Goal: Task Accomplishment & Management: Manage account settings

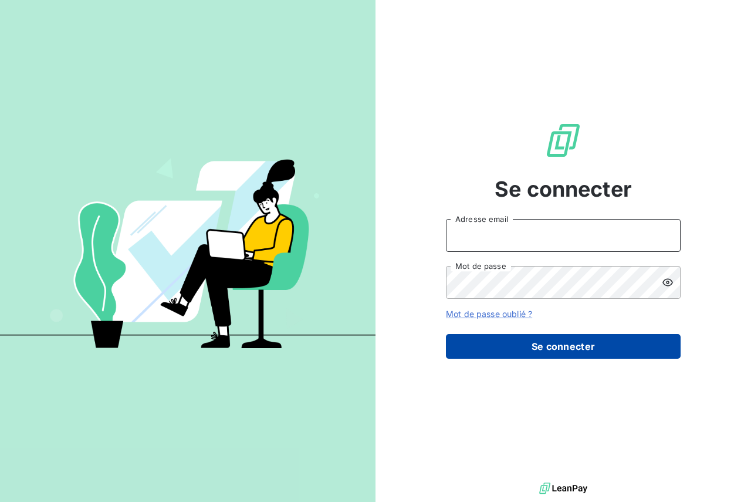
type input "[PERSON_NAME][EMAIL_ADDRESS][PERSON_NAME][PERSON_NAME][DOMAIN_NAME]"
click at [507, 343] on button "Se connecter" at bounding box center [563, 346] width 235 height 25
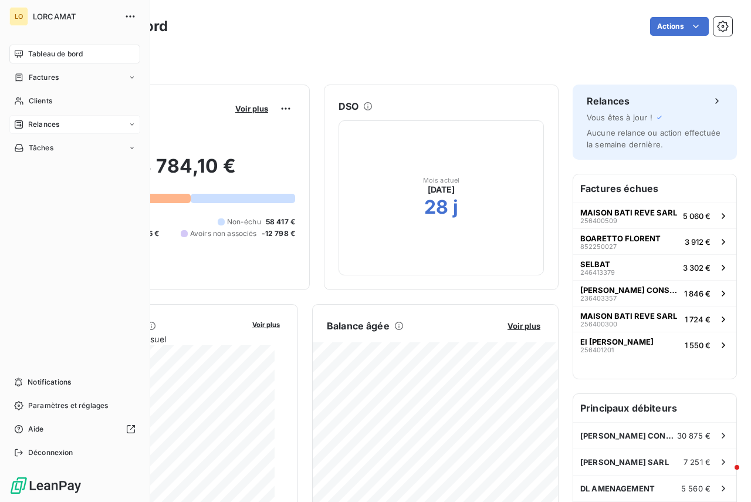
click at [80, 127] on div "Relances" at bounding box center [74, 124] width 131 height 19
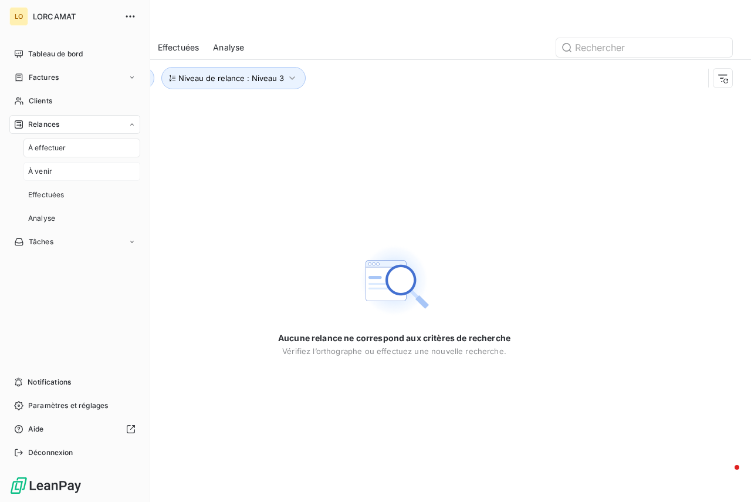
click at [38, 171] on span "À venir" at bounding box center [40, 171] width 24 height 11
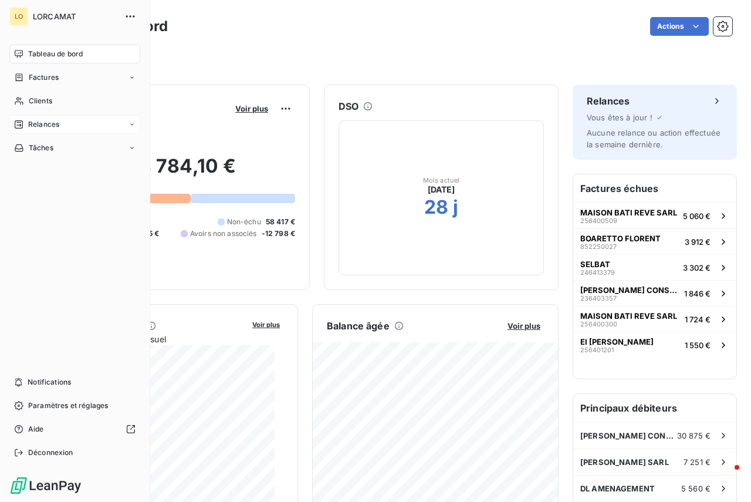
click at [43, 126] on span "Relances" at bounding box center [43, 124] width 31 height 11
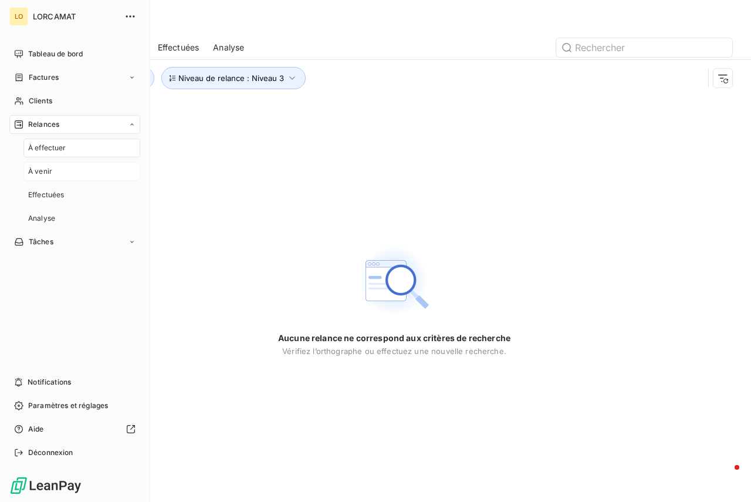
click at [50, 171] on span "À venir" at bounding box center [40, 171] width 24 height 11
